Goal: Information Seeking & Learning: Learn about a topic

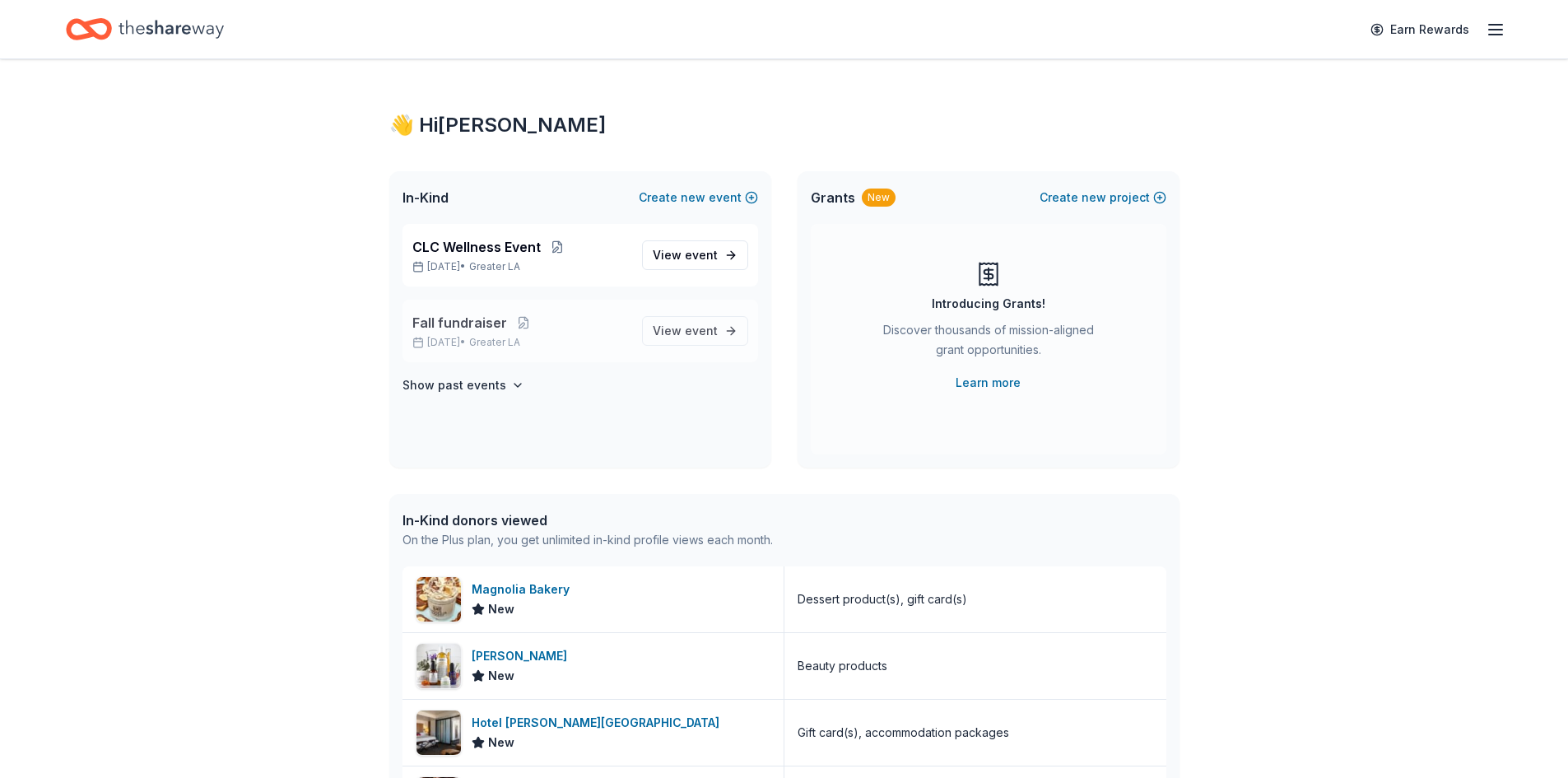
click at [484, 318] on span "Fall fundraiser" at bounding box center [460, 323] width 95 height 20
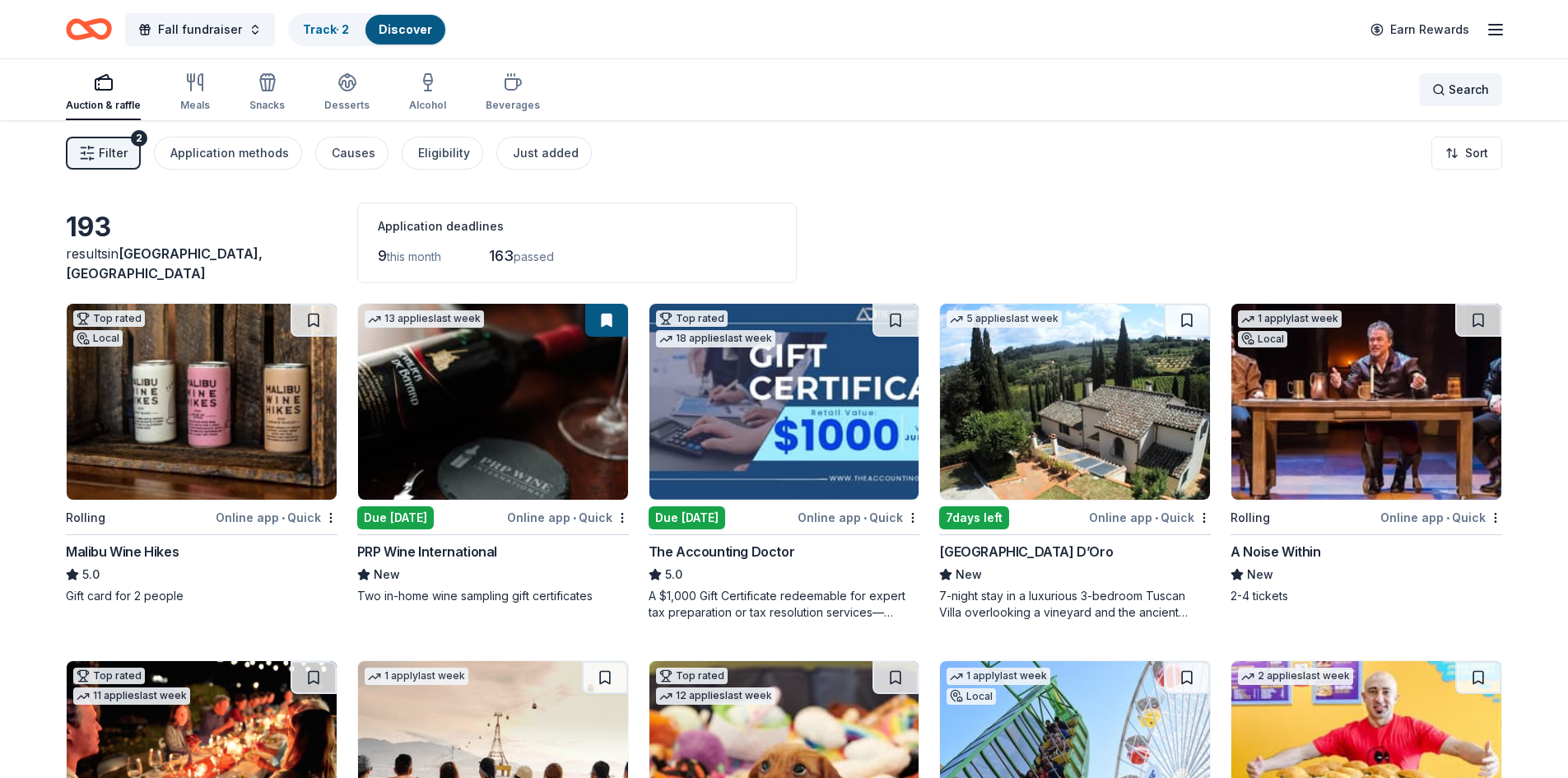
click at [1485, 87] on span "Search" at bounding box center [1468, 90] width 40 height 20
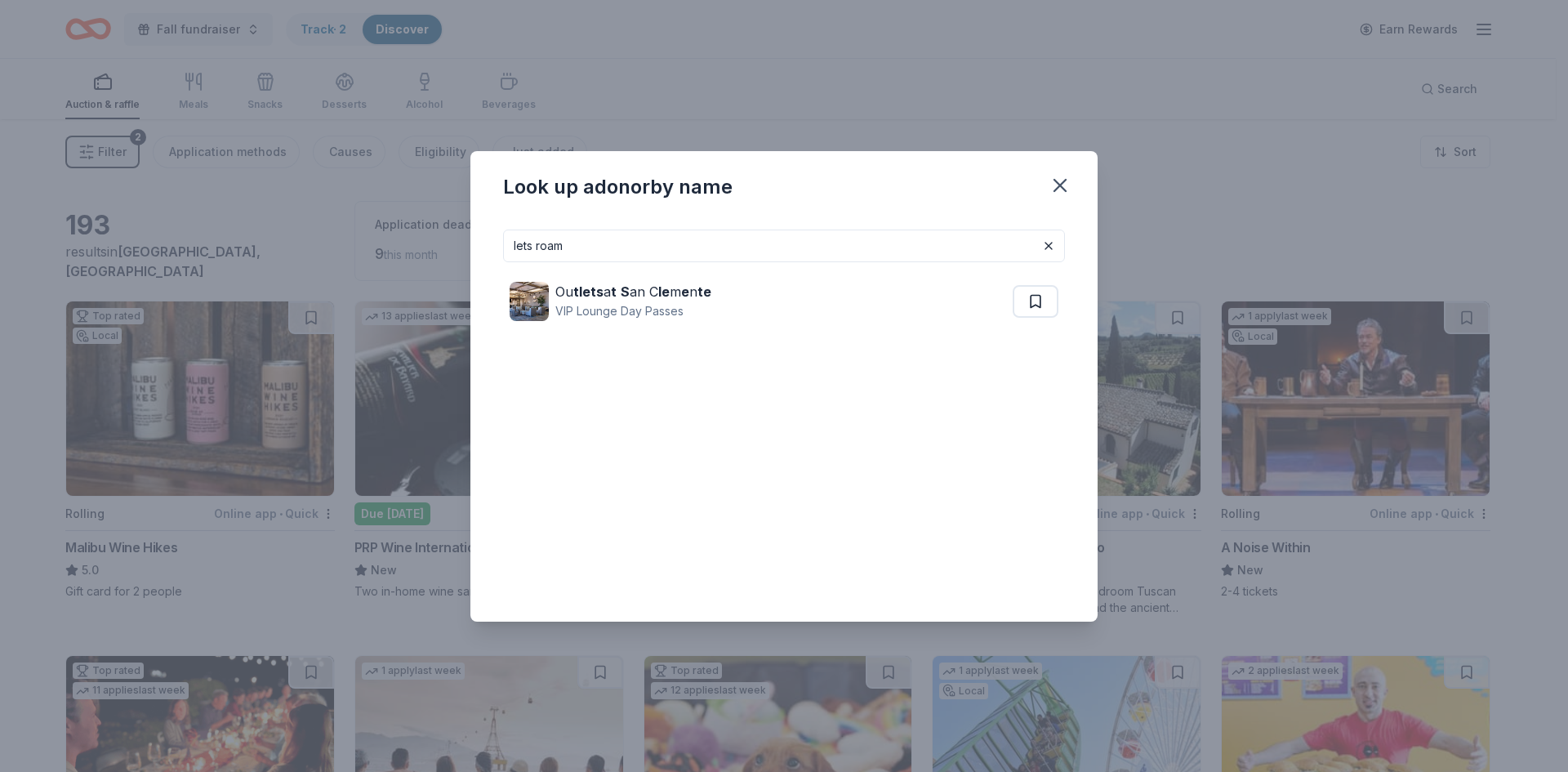
type input "lets roam"
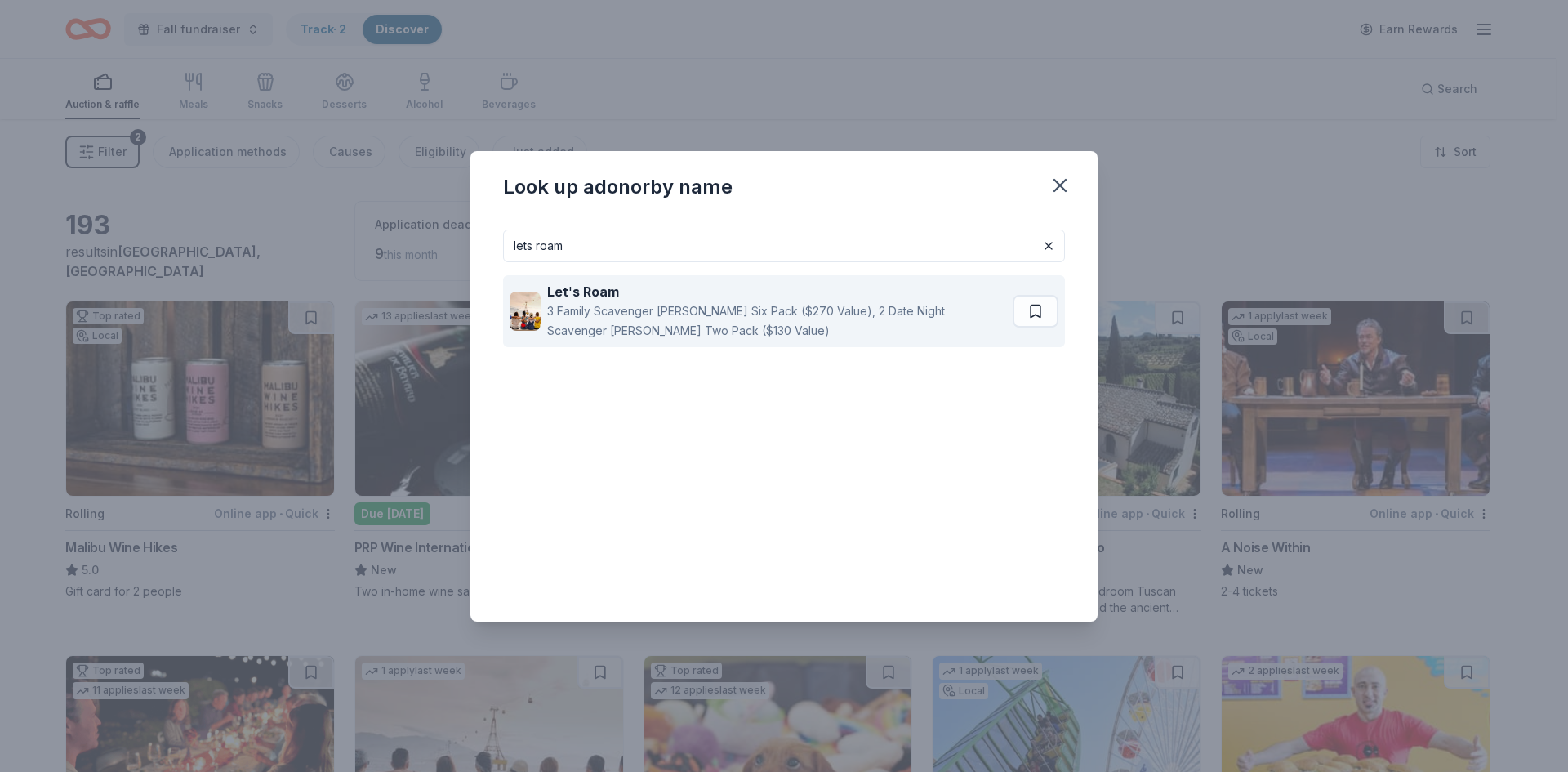
click at [679, 327] on div "3 Family Scavenger [PERSON_NAME] Six Pack ($270 Value), 2 Date Night Scavenger …" at bounding box center [777, 321] width 460 height 39
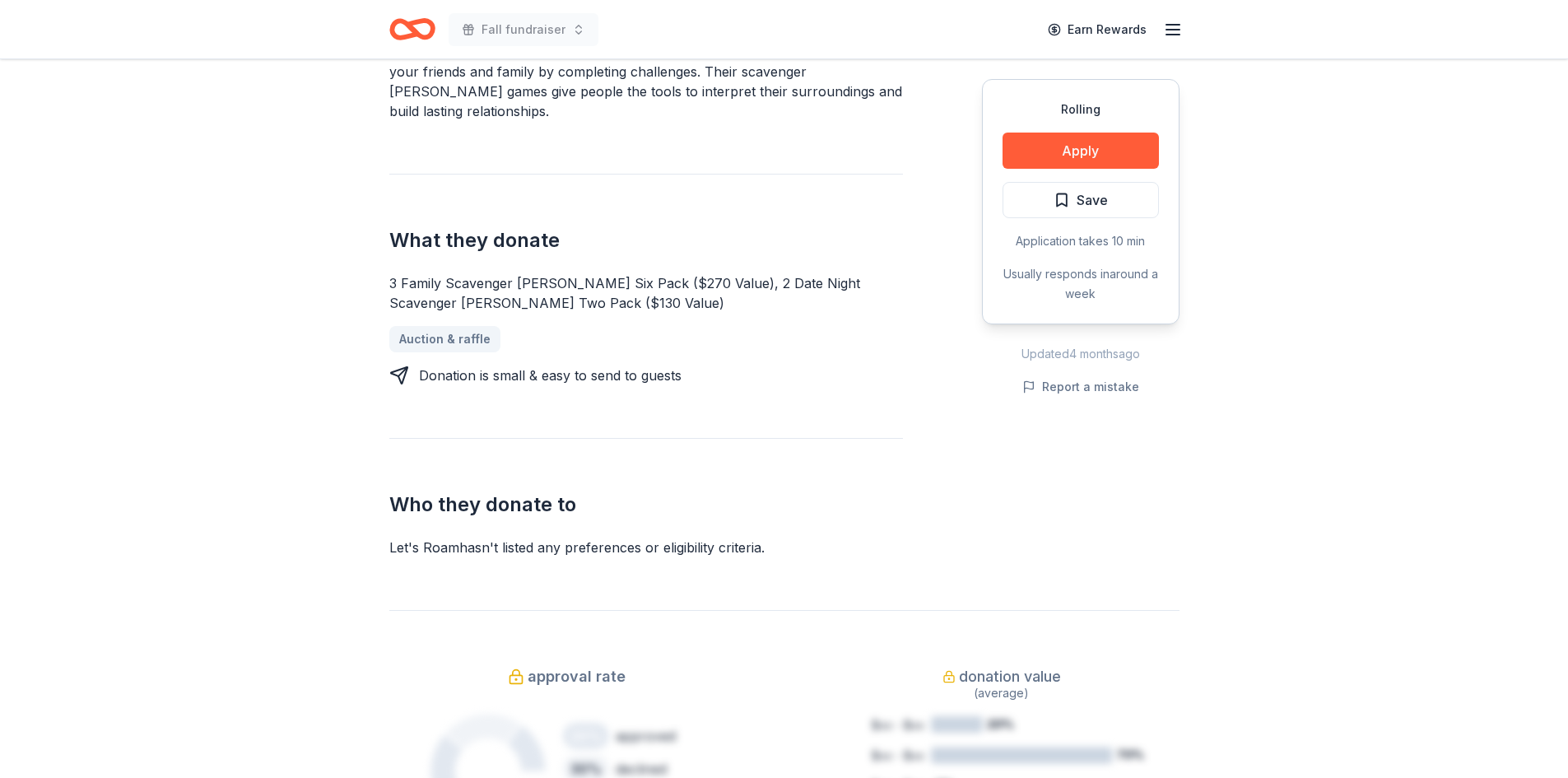
scroll to position [576, 0]
